Goal: Task Accomplishment & Management: Use online tool/utility

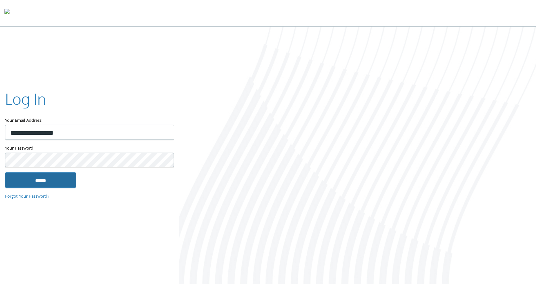
click at [62, 184] on input "******" at bounding box center [40, 180] width 71 height 15
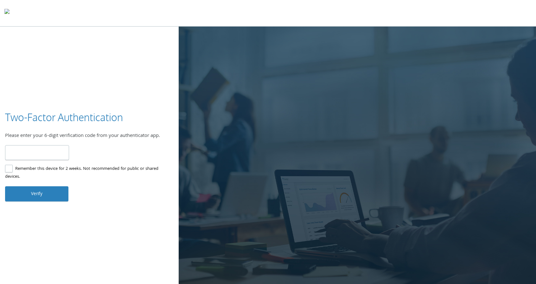
click at [41, 156] on input "number" at bounding box center [37, 152] width 64 height 15
type input "******"
